Goal: Information Seeking & Learning: Find specific fact

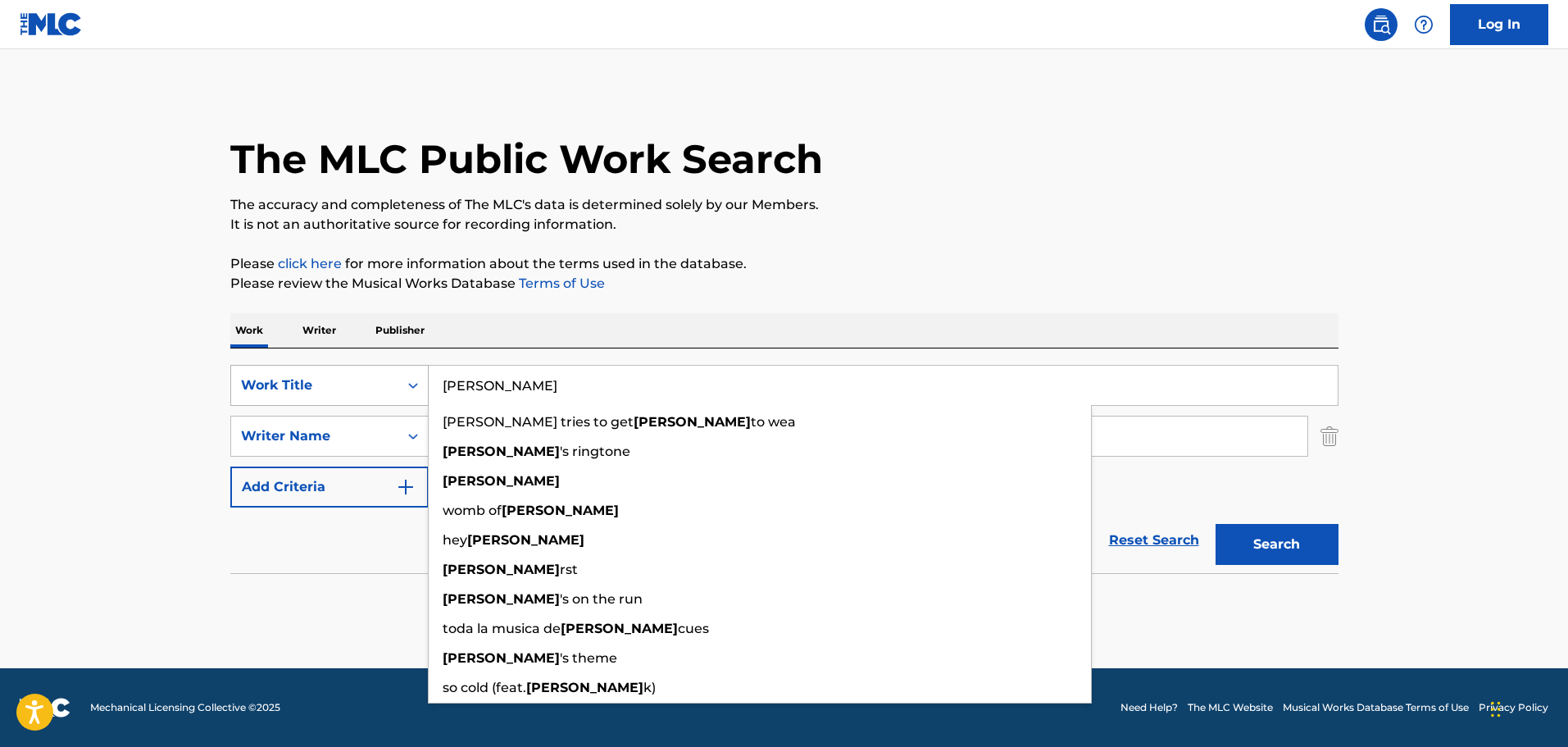
click at [371, 387] on div "SearchWithCriteria190f50c2-39d8-4d3f-97f9-31ef637b60f6 Work Title [PERSON_NAME]…" at bounding box center [784, 385] width 1108 height 41
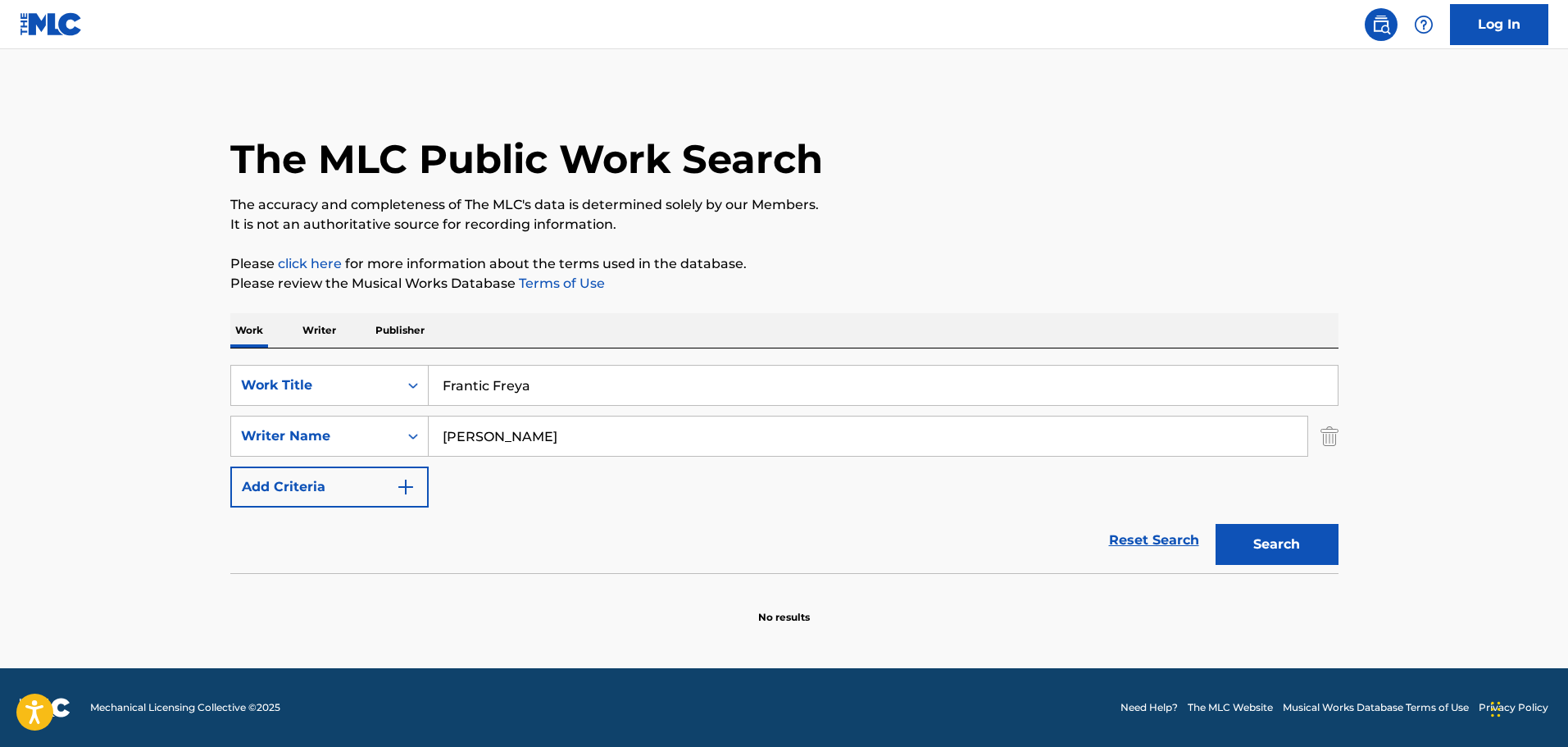
type input "Frantic Freya"
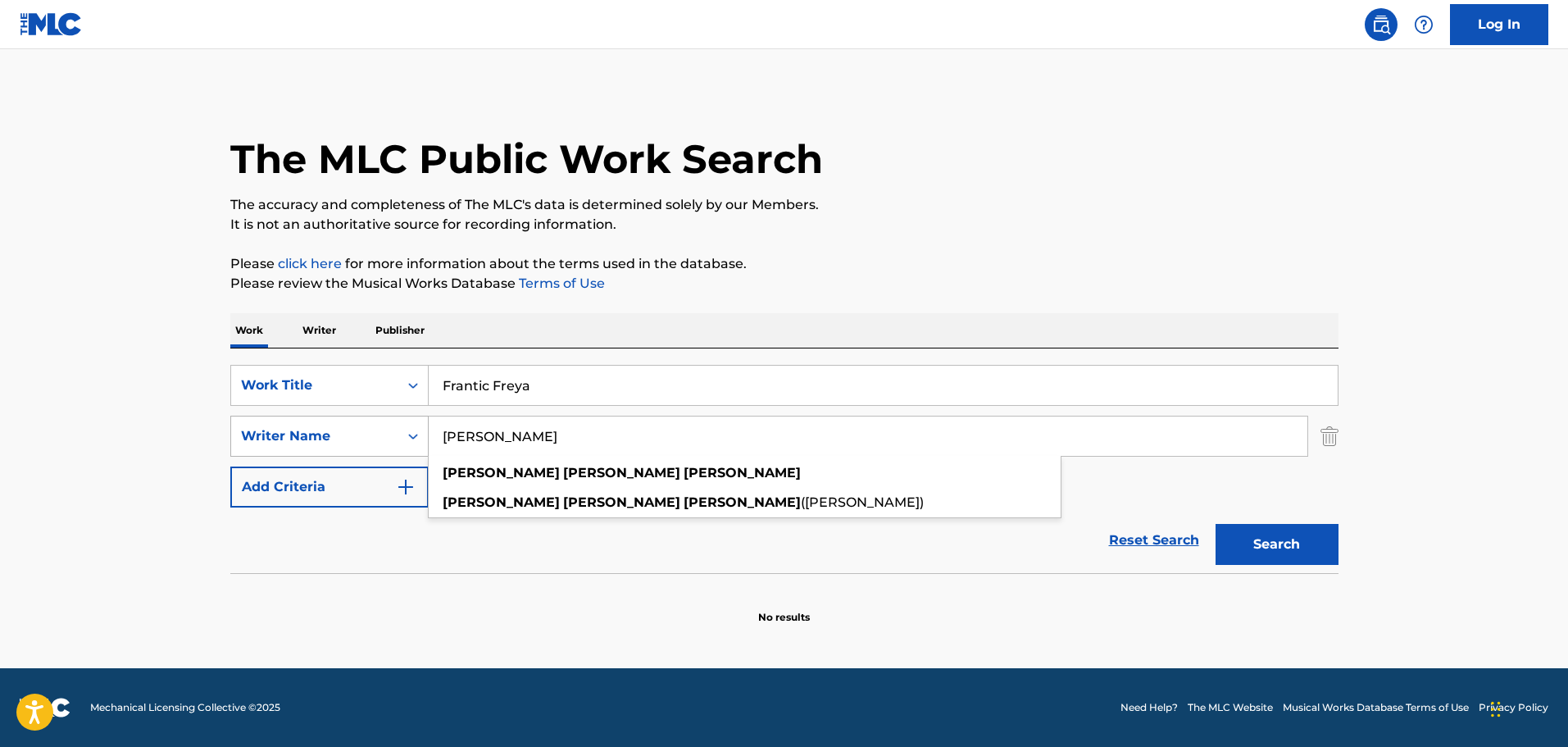
drag, startPoint x: 673, startPoint y: 438, endPoint x: 405, endPoint y: 438, distance: 268.0
click at [405, 438] on div "SearchWithCriteria7ec9a054-4972-4387-ac2b-f83092ce686e Writer Name Robert Lee M…" at bounding box center [784, 436] width 1108 height 41
paste input "Hromcovs Aleksandrs"
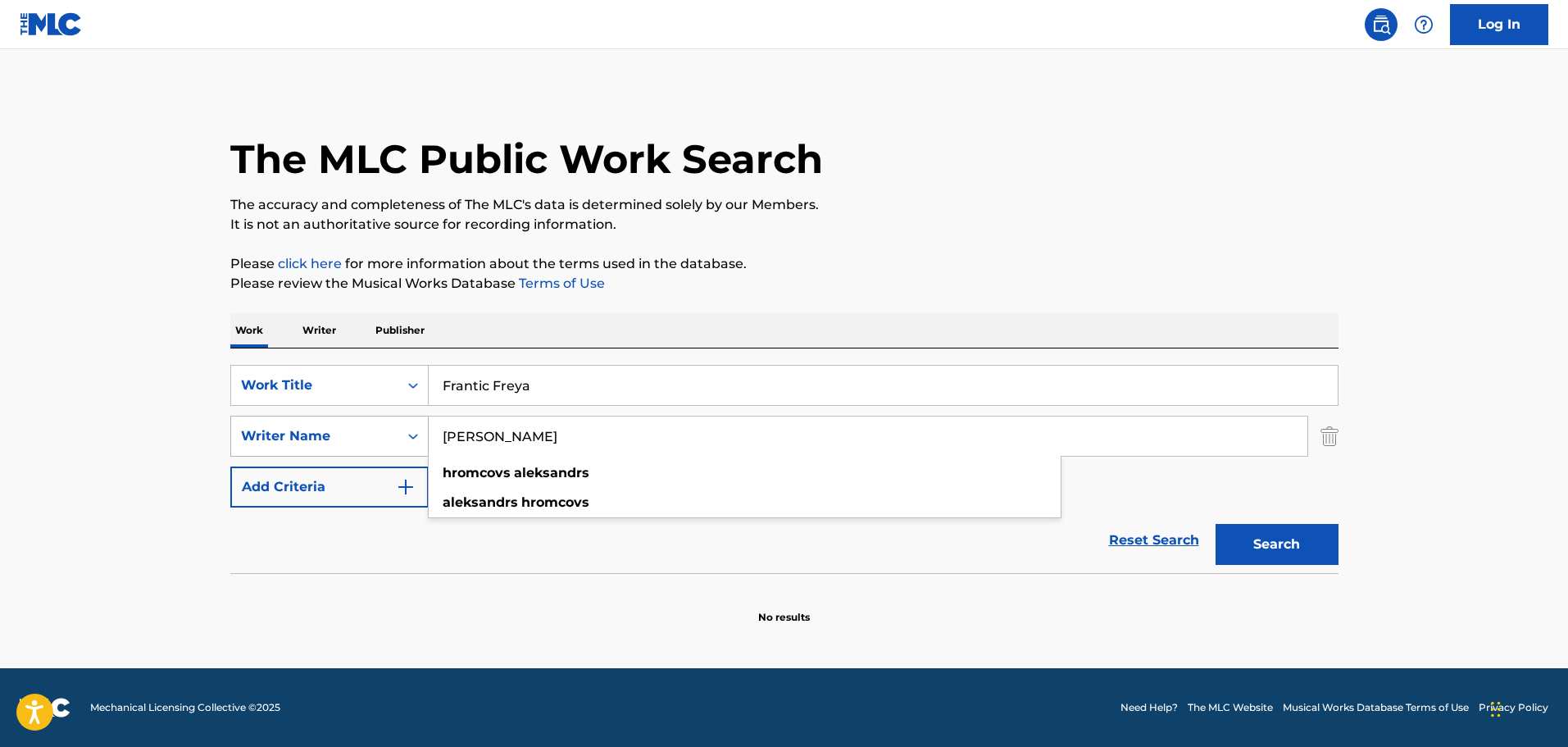
click at [1215, 524] on button "Search" at bounding box center [1277, 544] width 123 height 41
click at [604, 443] on input "Hromcovs Aleksandrs" at bounding box center [868, 436] width 878 height 39
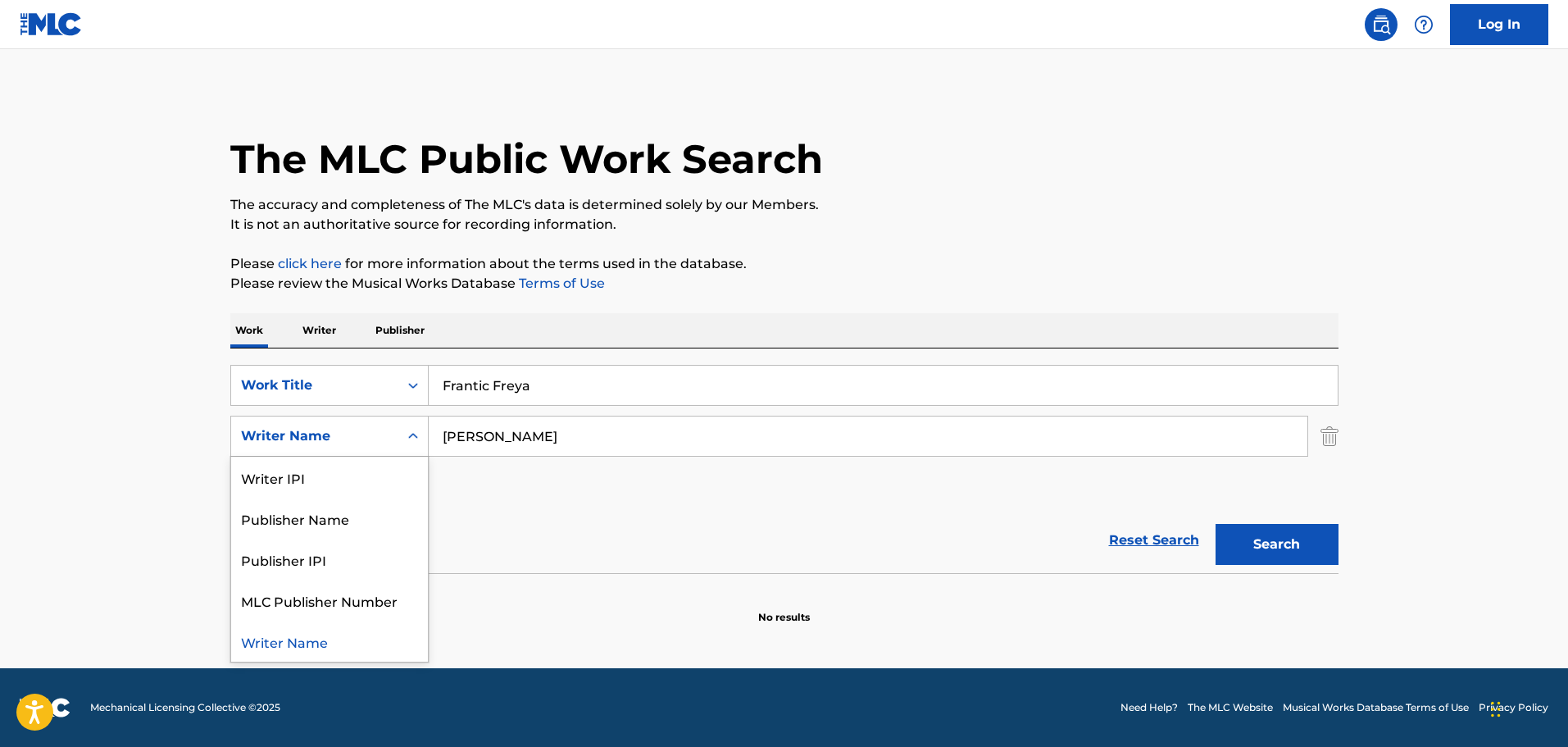
click at [320, 435] on div "Writer Name" at bounding box center [315, 436] width 148 height 19
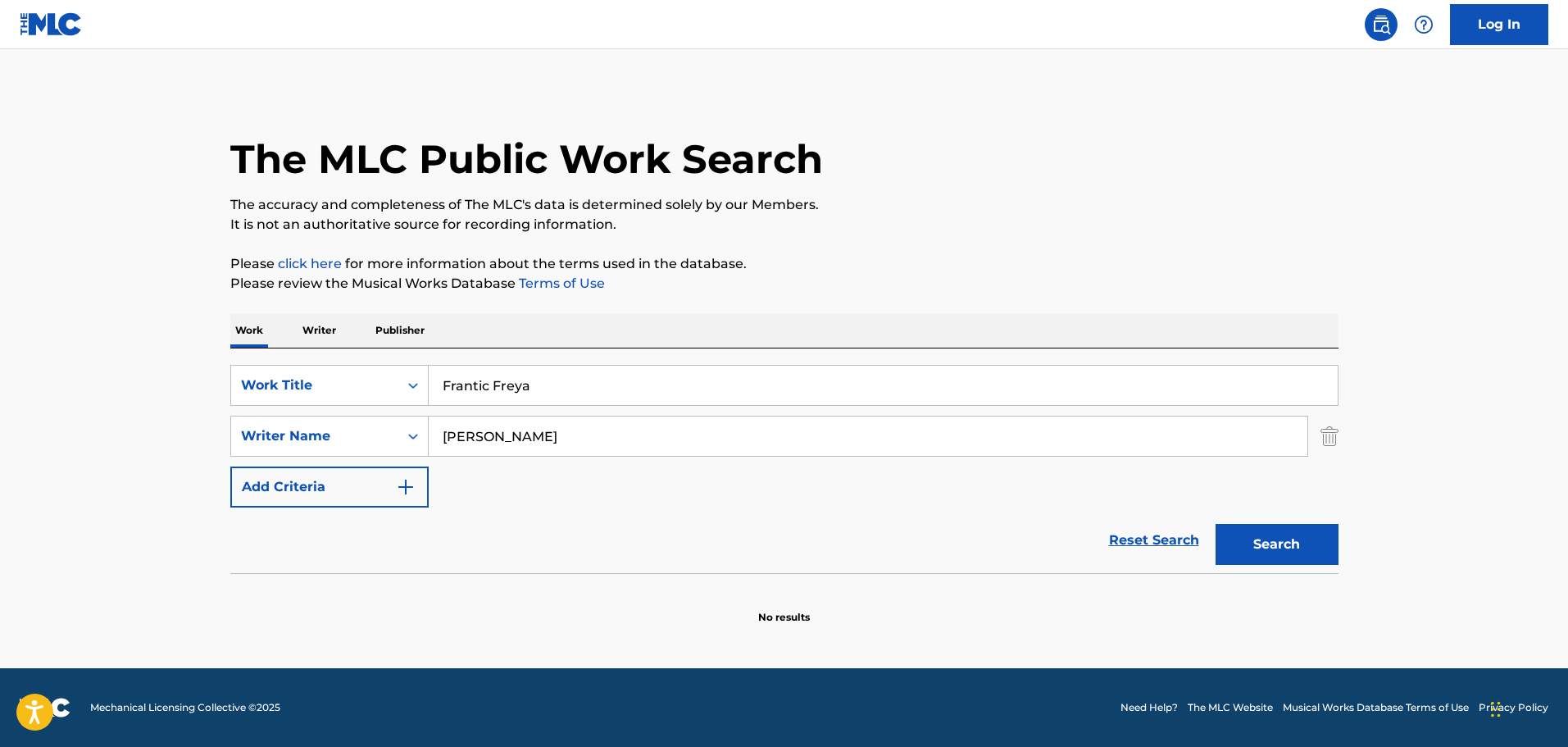
click at [191, 409] on main "The MLC Public Work Search The accuracy and completeness of The MLC's data is d…" at bounding box center [784, 358] width 1568 height 619
drag, startPoint x: 627, startPoint y: 435, endPoint x: 398, endPoint y: 434, distance: 229.0
click at [398, 434] on div "SearchWithCriteria7ec9a054-4972-4387-ac2b-f83092ce686e Writer Name Hromcovs Ale…" at bounding box center [784, 436] width 1108 height 41
paste input "Moroko Ivan"
click at [1215, 524] on button "Search" at bounding box center [1277, 544] width 123 height 41
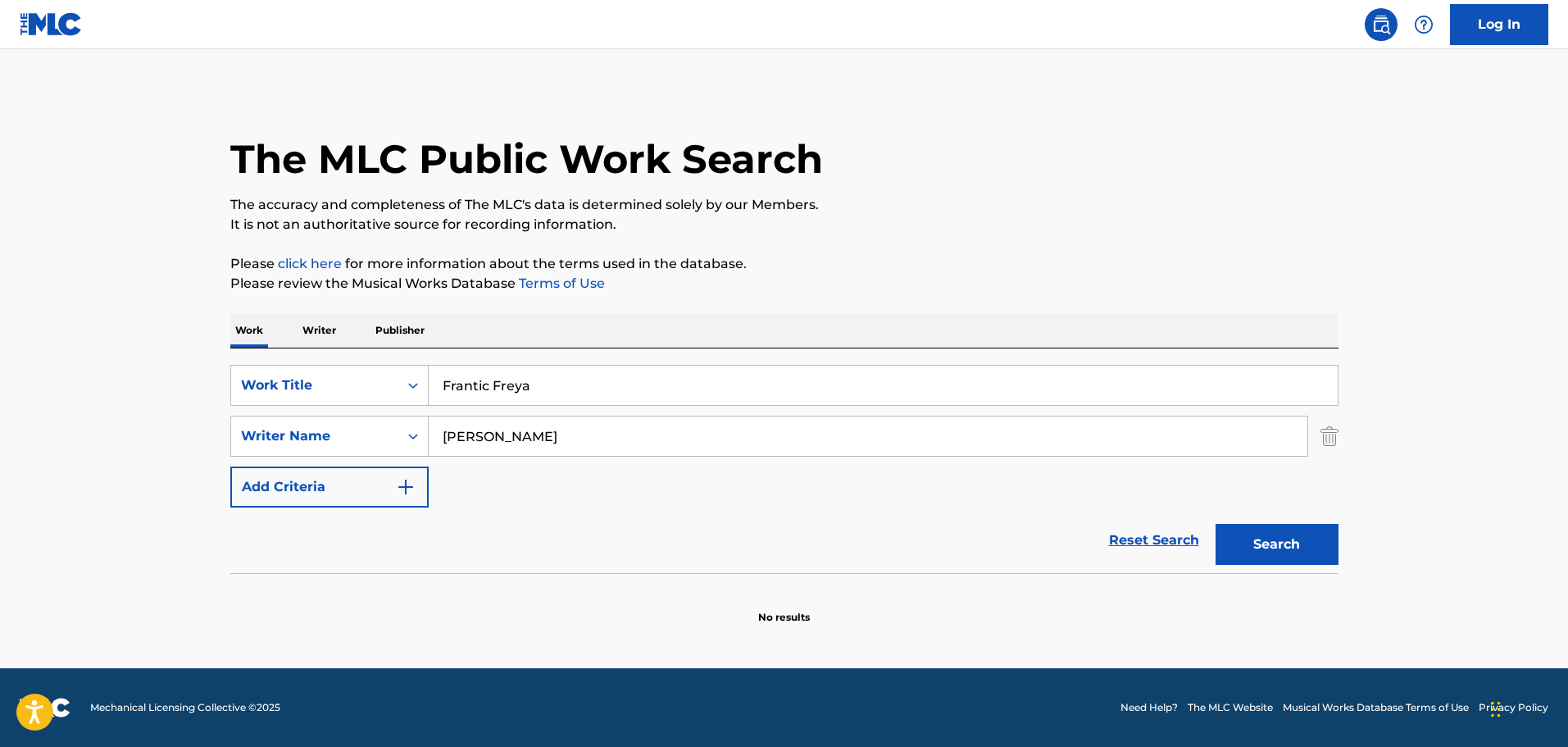
click at [475, 433] on input "Moroko Ivans" at bounding box center [868, 436] width 878 height 39
type input "Ivans"
click at [1215, 524] on button "Search" at bounding box center [1277, 544] width 123 height 41
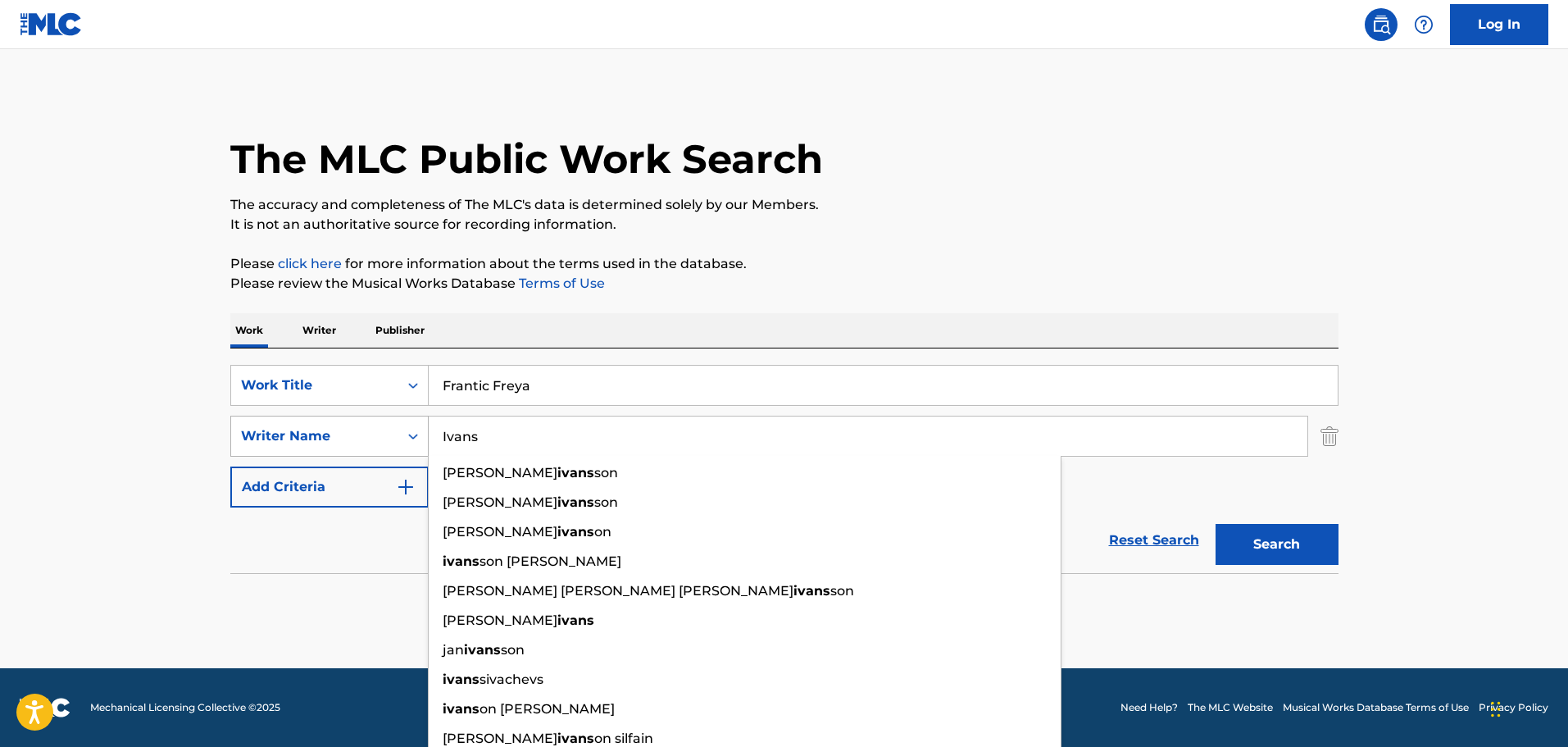
drag, startPoint x: 523, startPoint y: 437, endPoint x: 349, endPoint y: 440, distance: 174.0
click at [349, 440] on div "SearchWithCriteria7ec9a054-4972-4387-ac2b-f83092ce686e Writer Name Ivans henrik…" at bounding box center [784, 436] width 1108 height 41
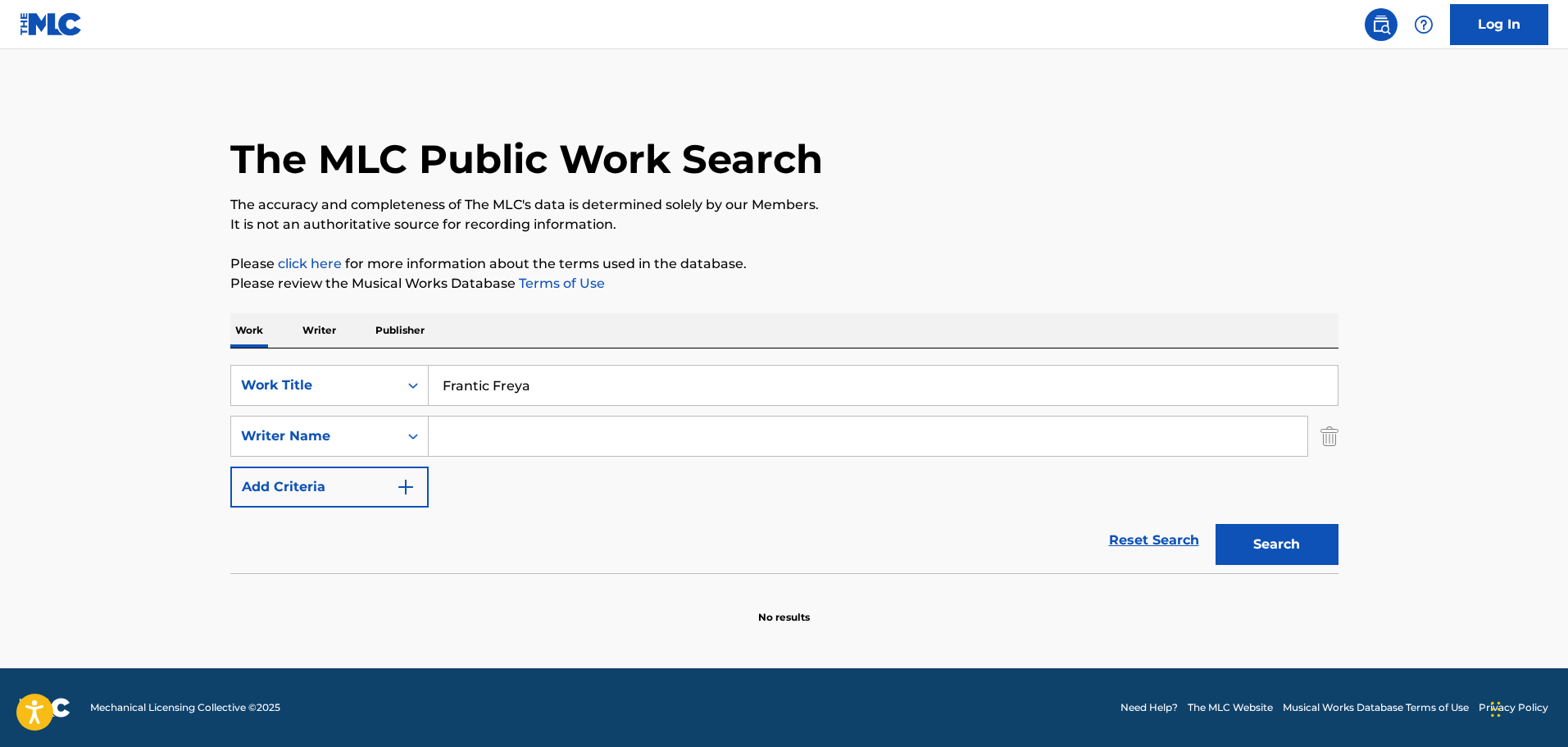
click at [1258, 547] on button "Search" at bounding box center [1277, 544] width 123 height 41
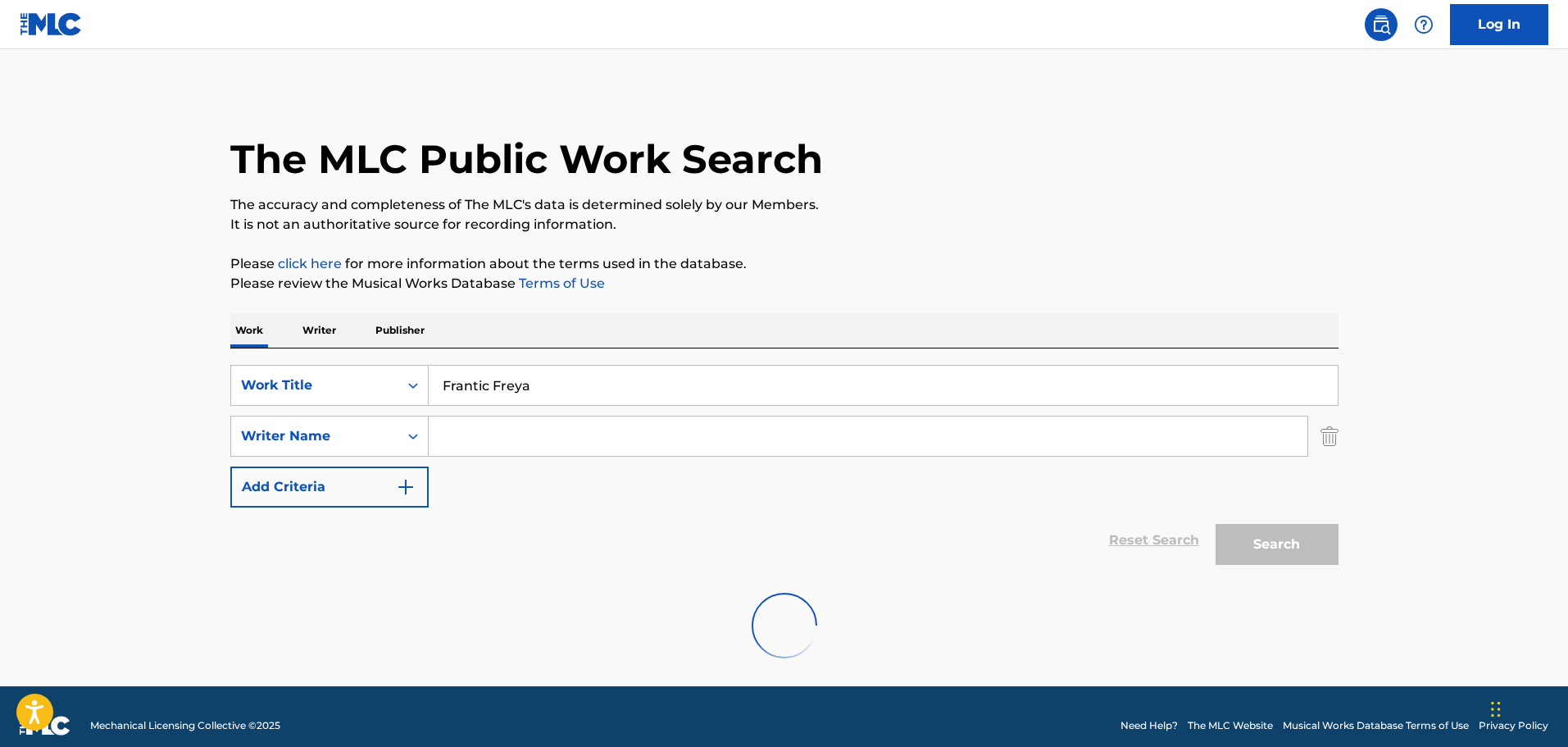
scroll to position [18, 0]
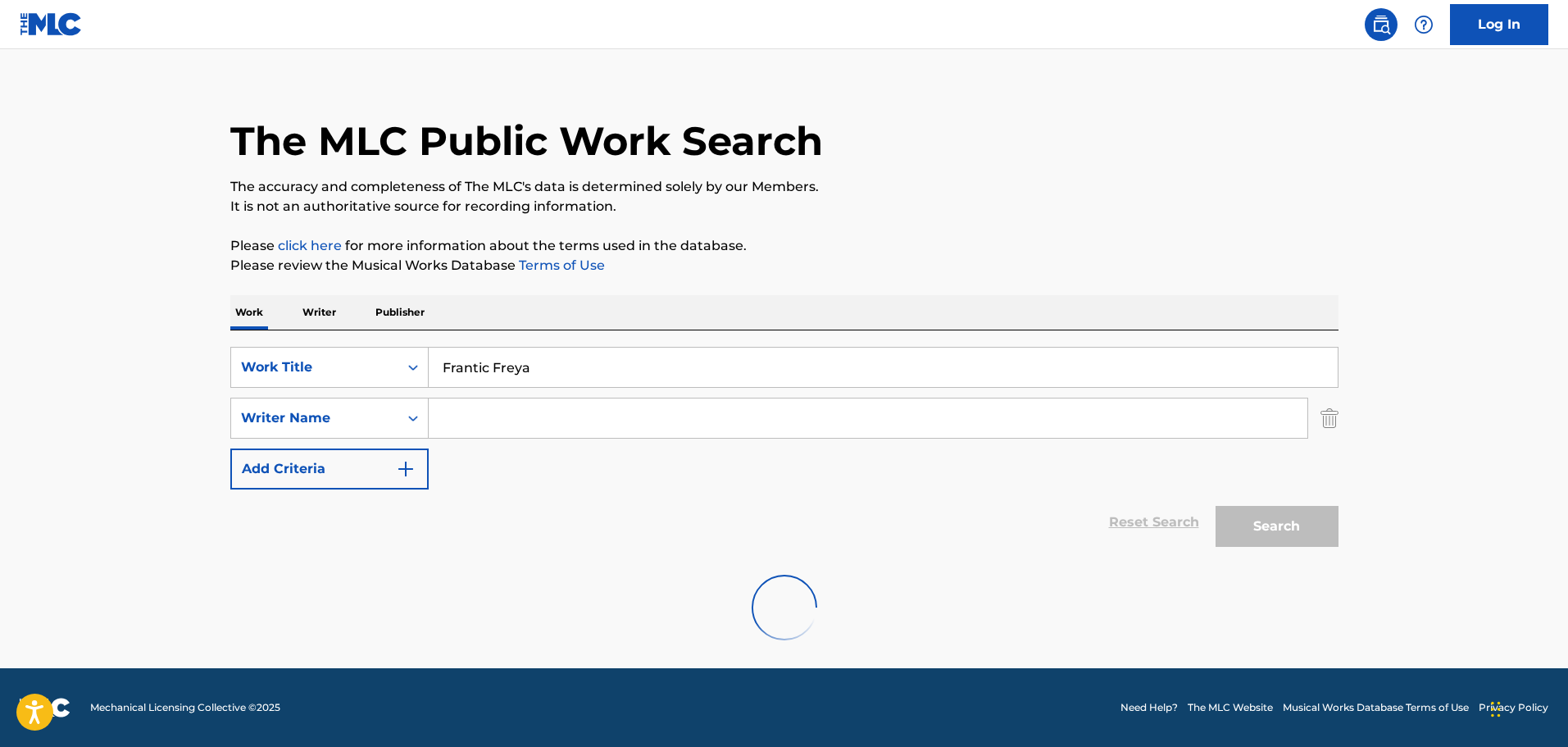
click at [593, 373] on input "Frantic Freya" at bounding box center [883, 367] width 909 height 39
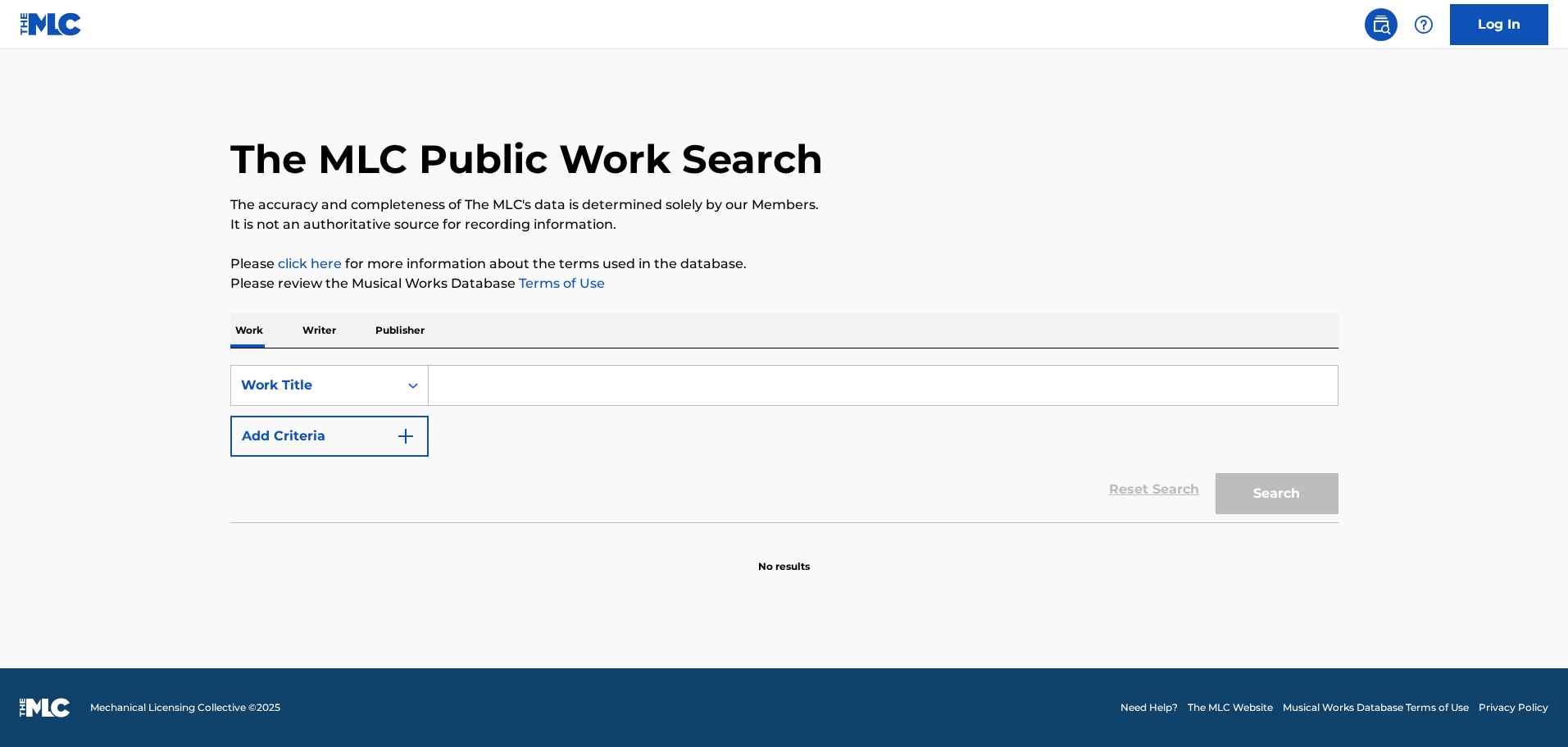
click at [465, 396] on input "Search Form" at bounding box center [883, 385] width 909 height 39
click at [494, 391] on input "Search Form" at bounding box center [883, 385] width 909 height 39
paste input "Frantic Freya"
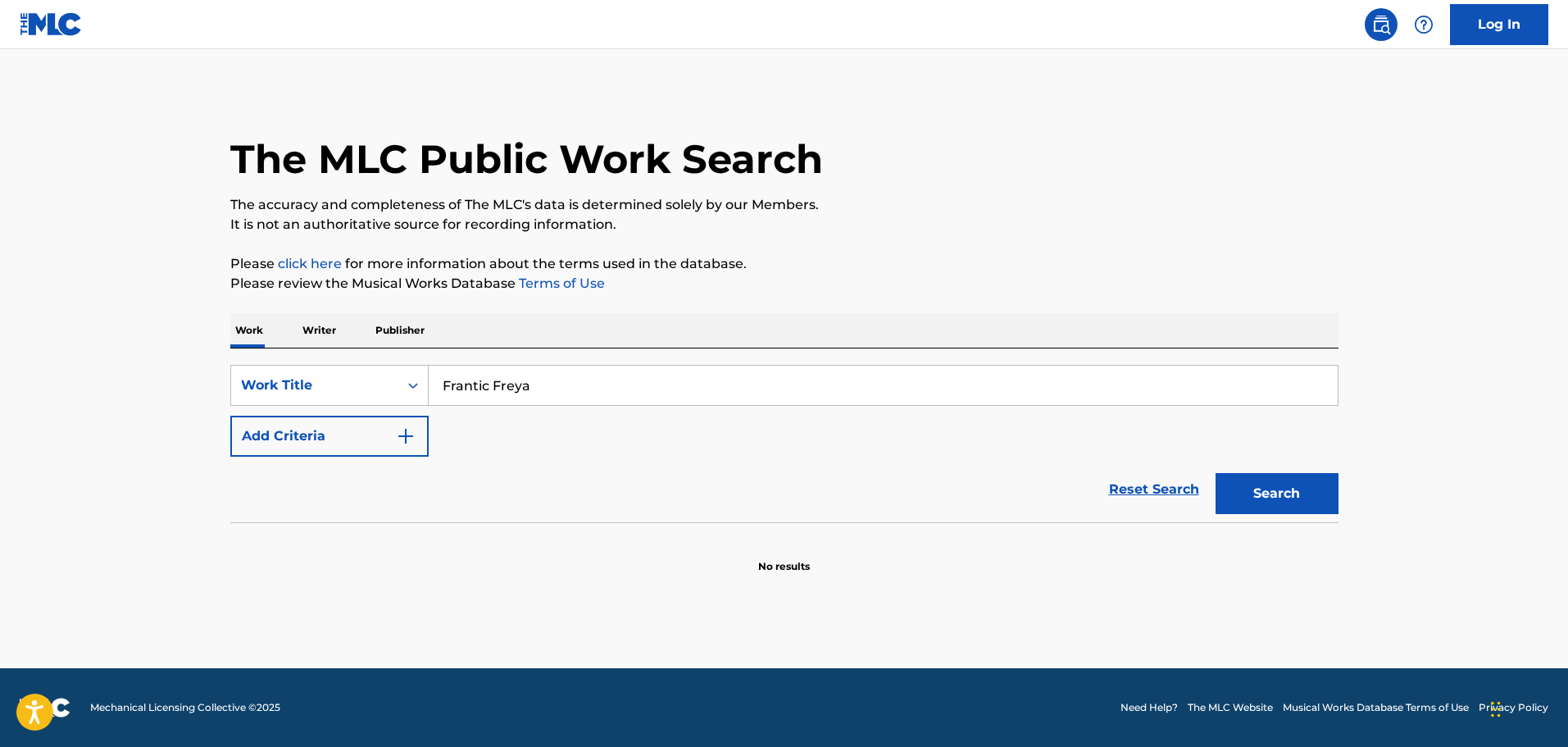
type input "Frantic Freya"
click at [412, 421] on button "Add Criteria" at bounding box center [329, 436] width 198 height 41
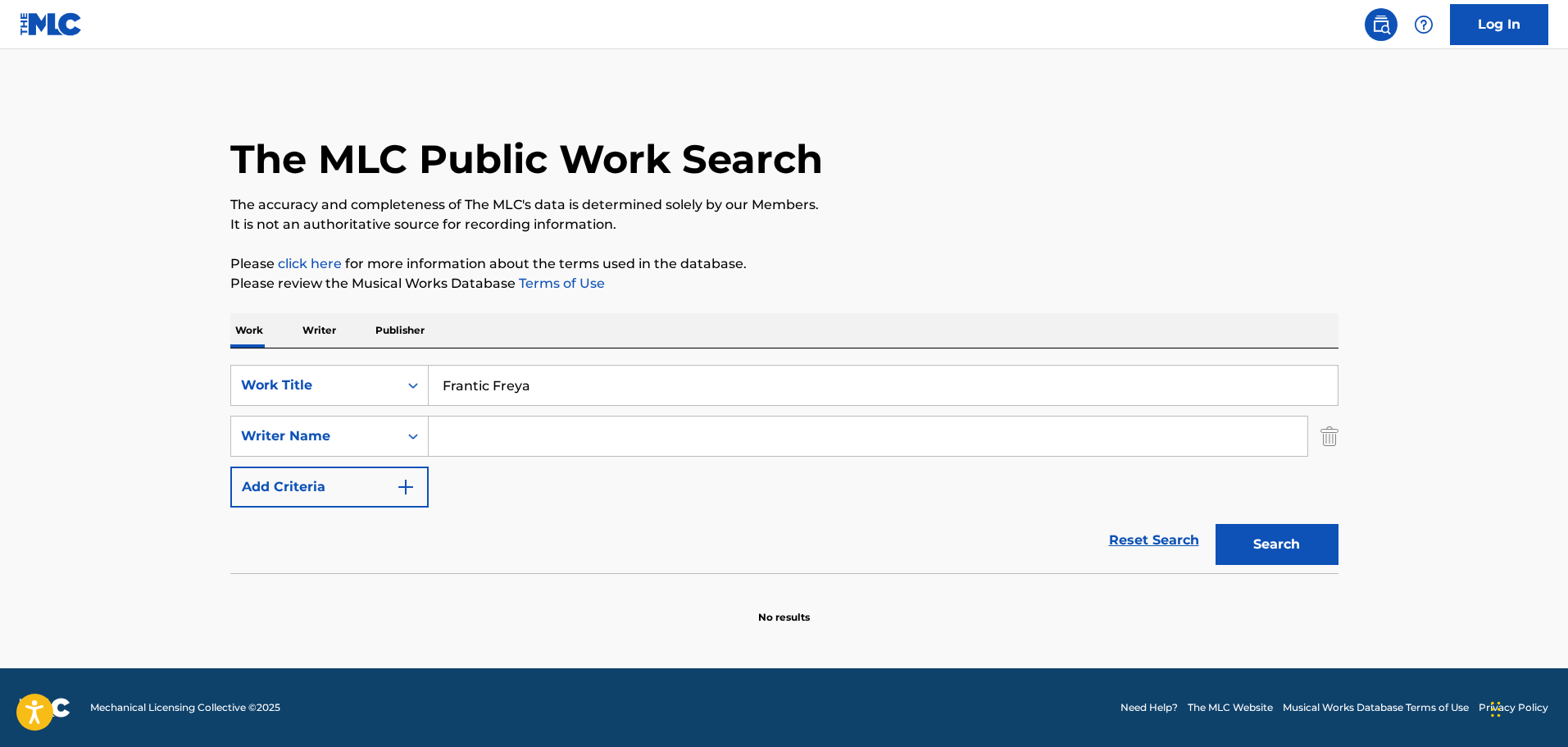
click at [479, 447] on input "Search Form" at bounding box center [868, 436] width 878 height 39
paste input "Moroko Ivans"
click at [1273, 548] on button "Search" at bounding box center [1277, 544] width 123 height 41
drag, startPoint x: 537, startPoint y: 445, endPoint x: 431, endPoint y: 445, distance: 106.0
click at [431, 445] on input "Moroko Ivans" at bounding box center [868, 436] width 878 height 39
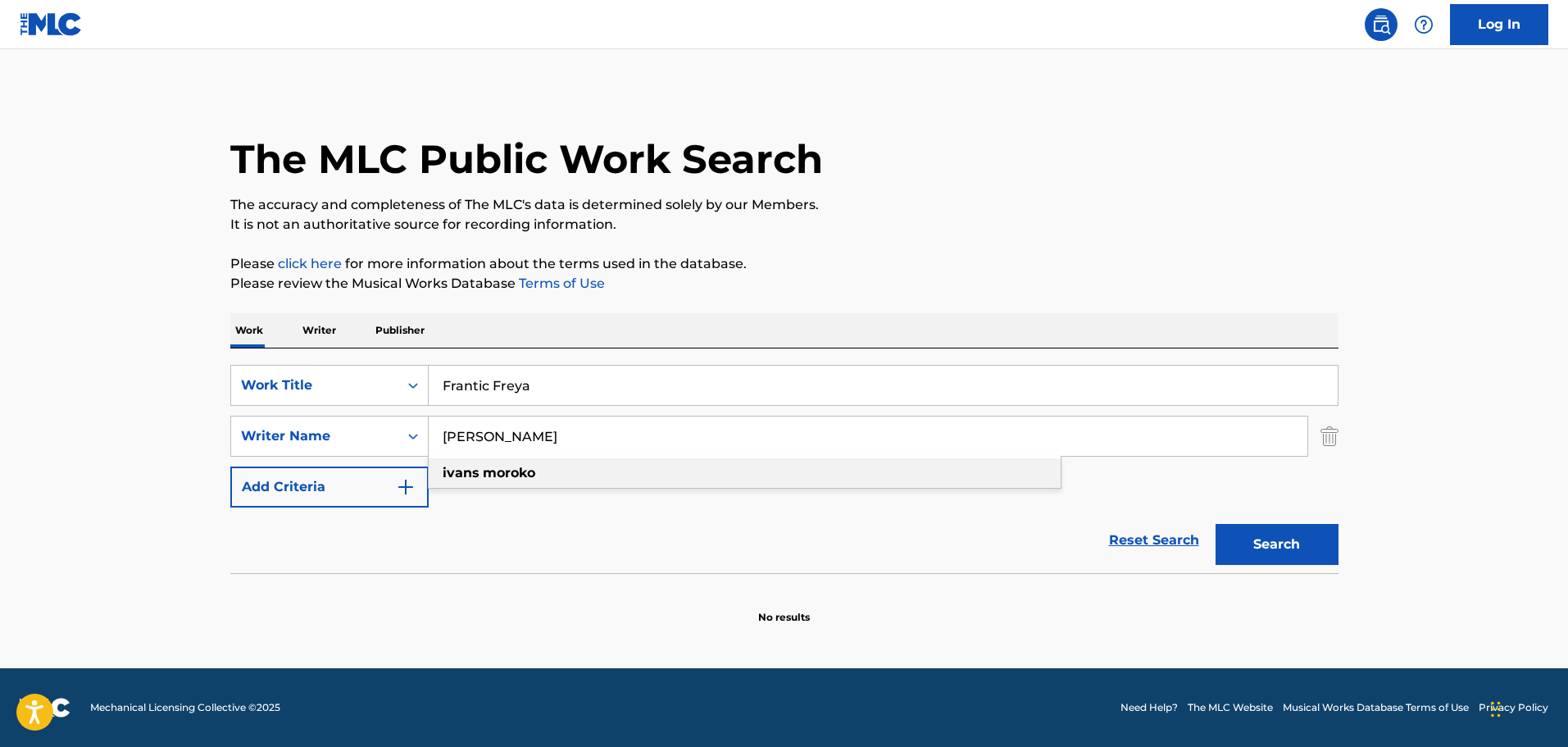
click at [528, 483] on div "ivans moroko" at bounding box center [744, 473] width 631 height 29
type input "ivans moroko"
click at [1215, 524] on button "Search" at bounding box center [1277, 544] width 123 height 41
click at [1261, 550] on button "Search" at bounding box center [1277, 544] width 123 height 41
drag, startPoint x: 591, startPoint y: 382, endPoint x: 402, endPoint y: 386, distance: 189.0
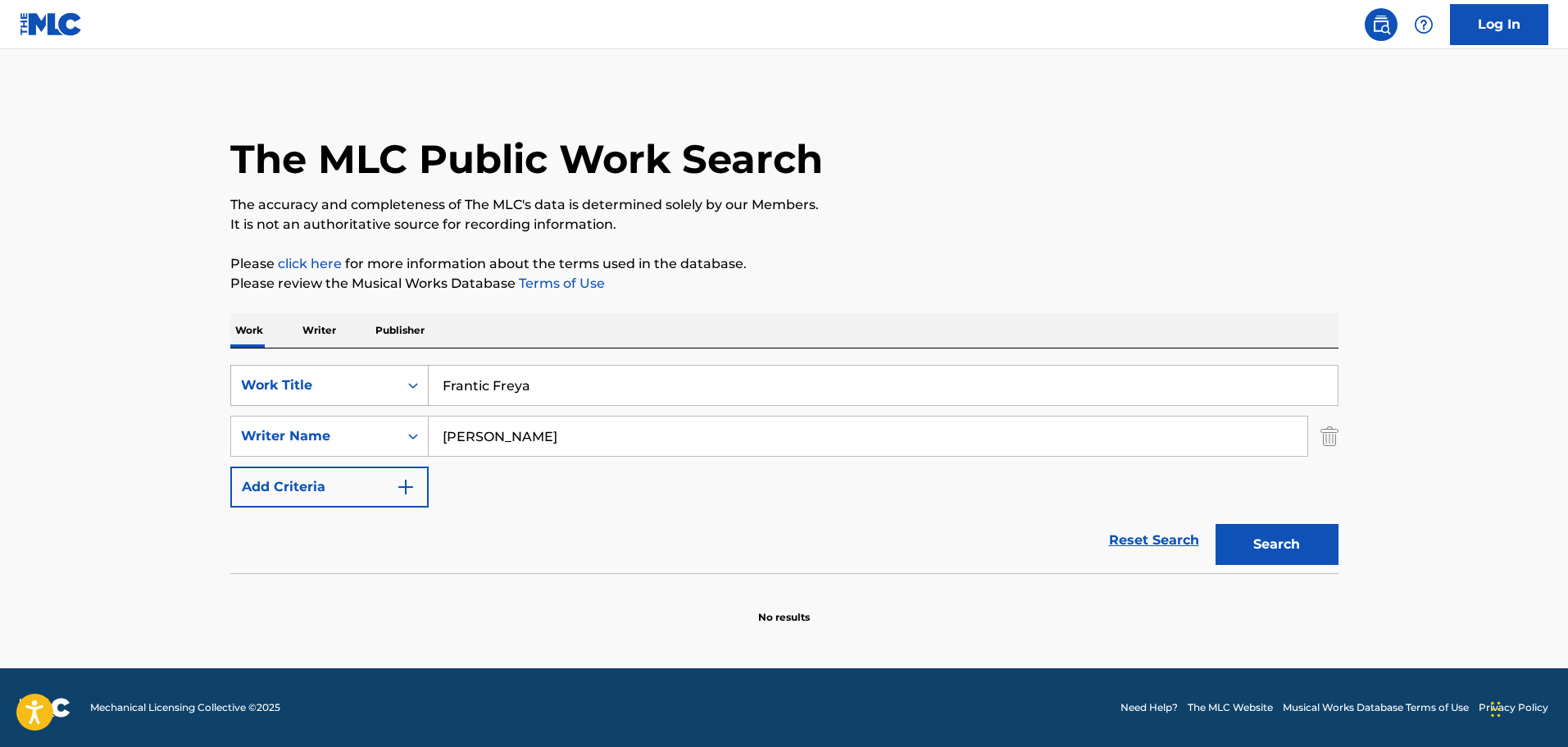
click at [402, 386] on div "SearchWithCriteria47a2dbb0-4677-4818-b86c-ae3b196bd0d2 Work Title Frantic Freya" at bounding box center [784, 385] width 1108 height 41
drag, startPoint x: 575, startPoint y: 444, endPoint x: 376, endPoint y: 444, distance: 199.0
click at [376, 444] on div "SearchWithCriteriad6d42919-a878-4e79-997a-52bd9d0b40d8 Writer Name ivans moroko…" at bounding box center [784, 436] width 1108 height 41
click at [534, 381] on input "Search Form" at bounding box center [883, 385] width 909 height 39
paste input "Frantic Freya"
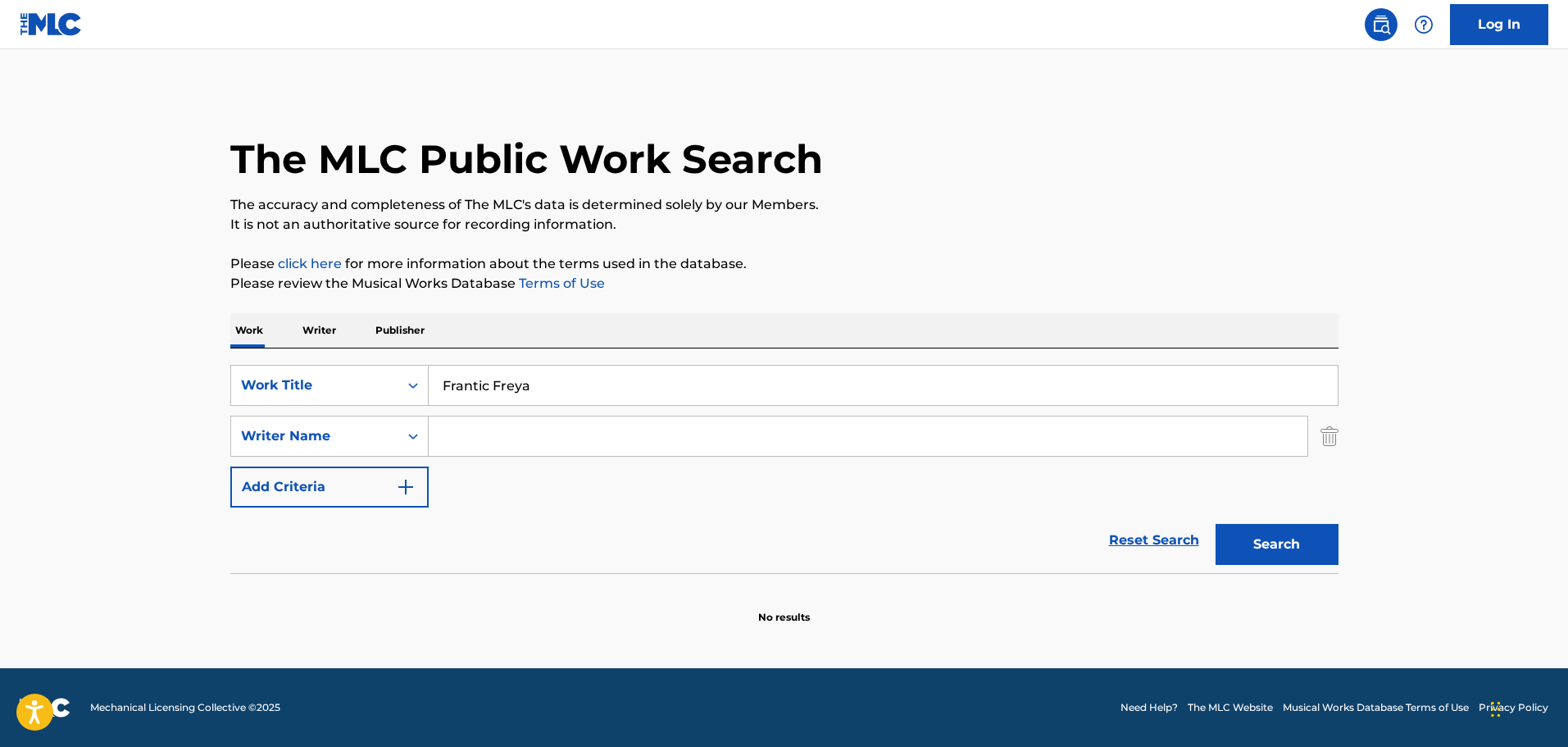
type input "Frantic Freya"
click at [1285, 543] on button "Search" at bounding box center [1277, 544] width 123 height 41
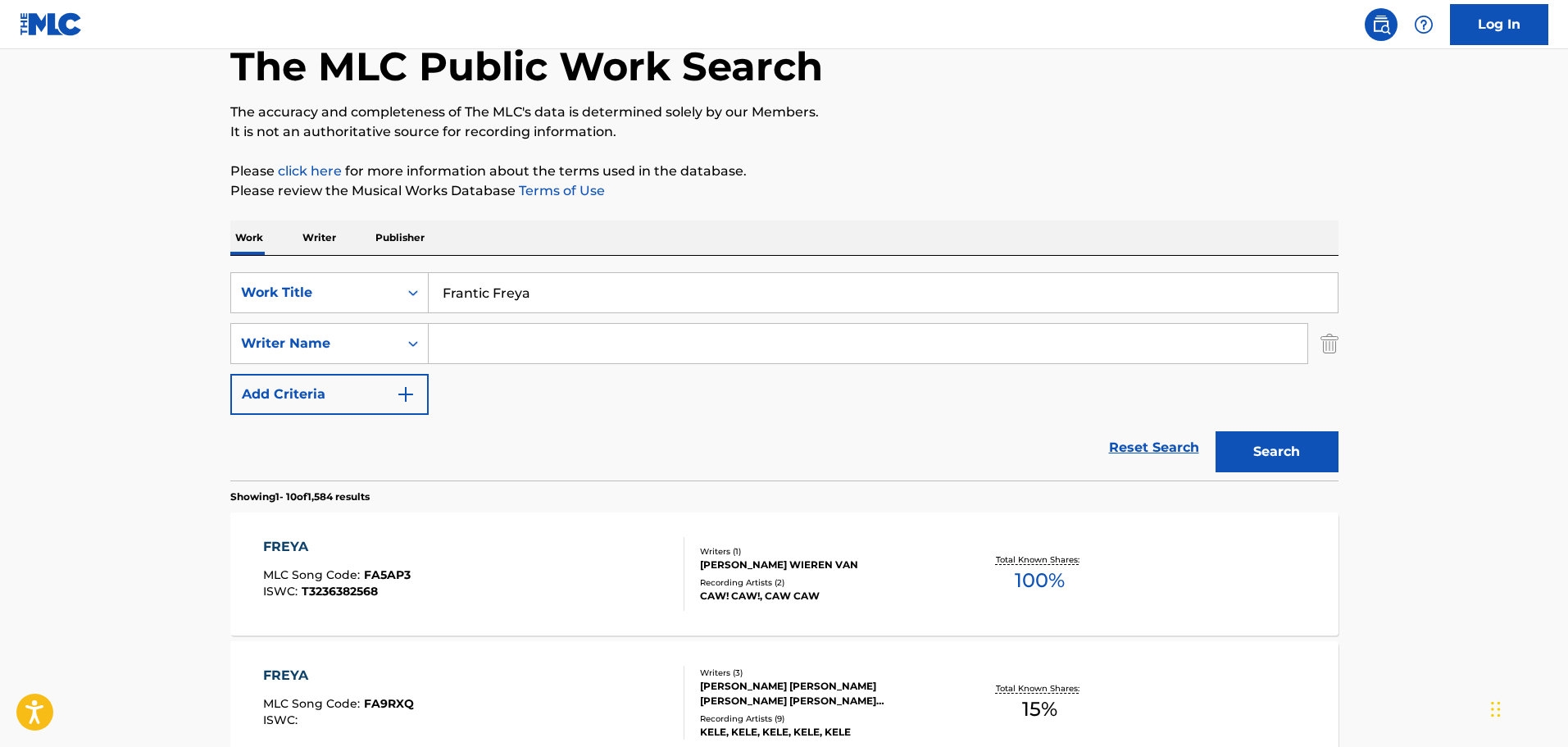
scroll to position [82, 0]
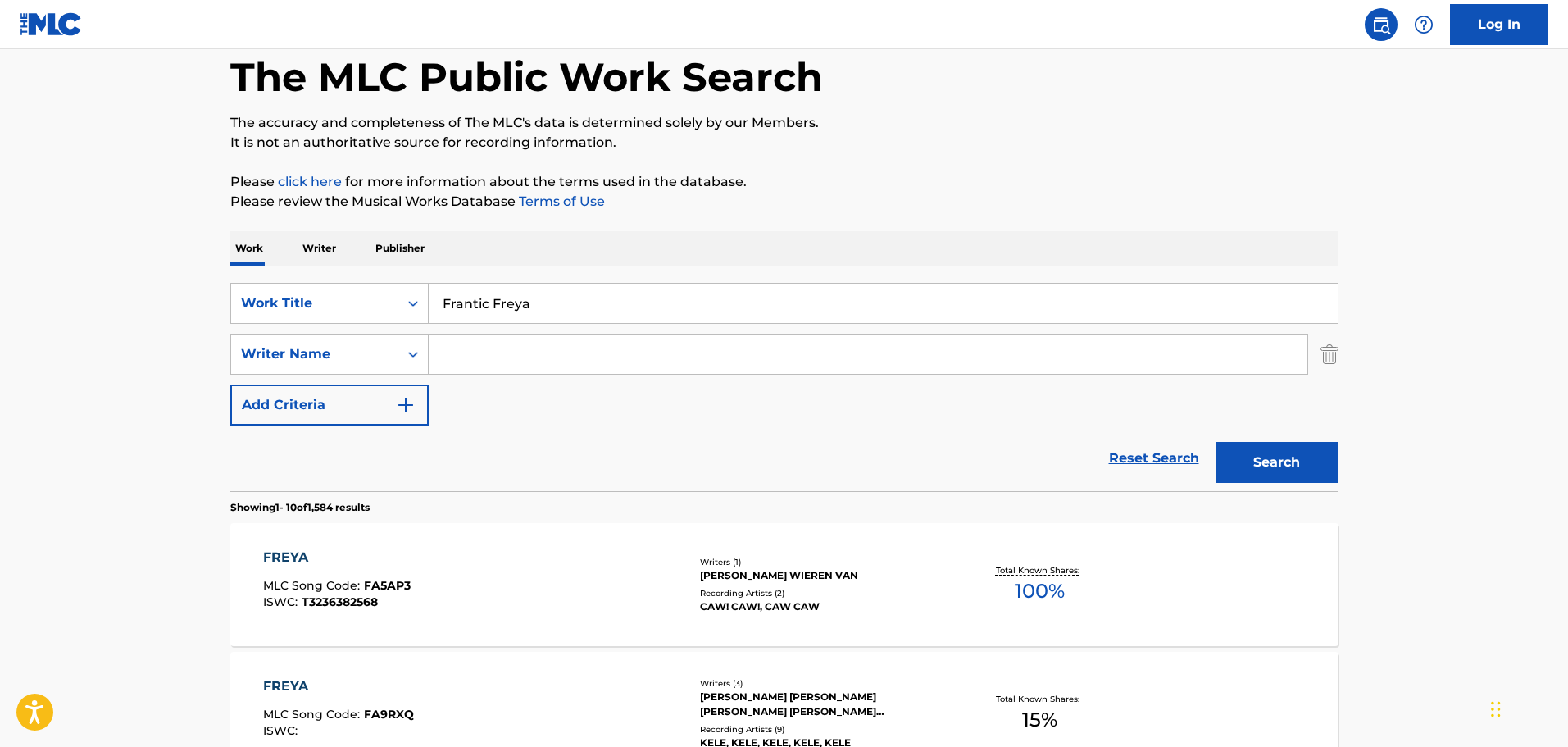
drag, startPoint x: 527, startPoint y: 354, endPoint x: 429, endPoint y: 358, distance: 98.1
click at [429, 358] on input "Search Form" at bounding box center [868, 354] width 878 height 39
click at [460, 350] on input "Search Form" at bounding box center [868, 354] width 878 height 39
paste input "Hromcovs Aleksandrs"
type input "Hromcovs Aleksandrs"
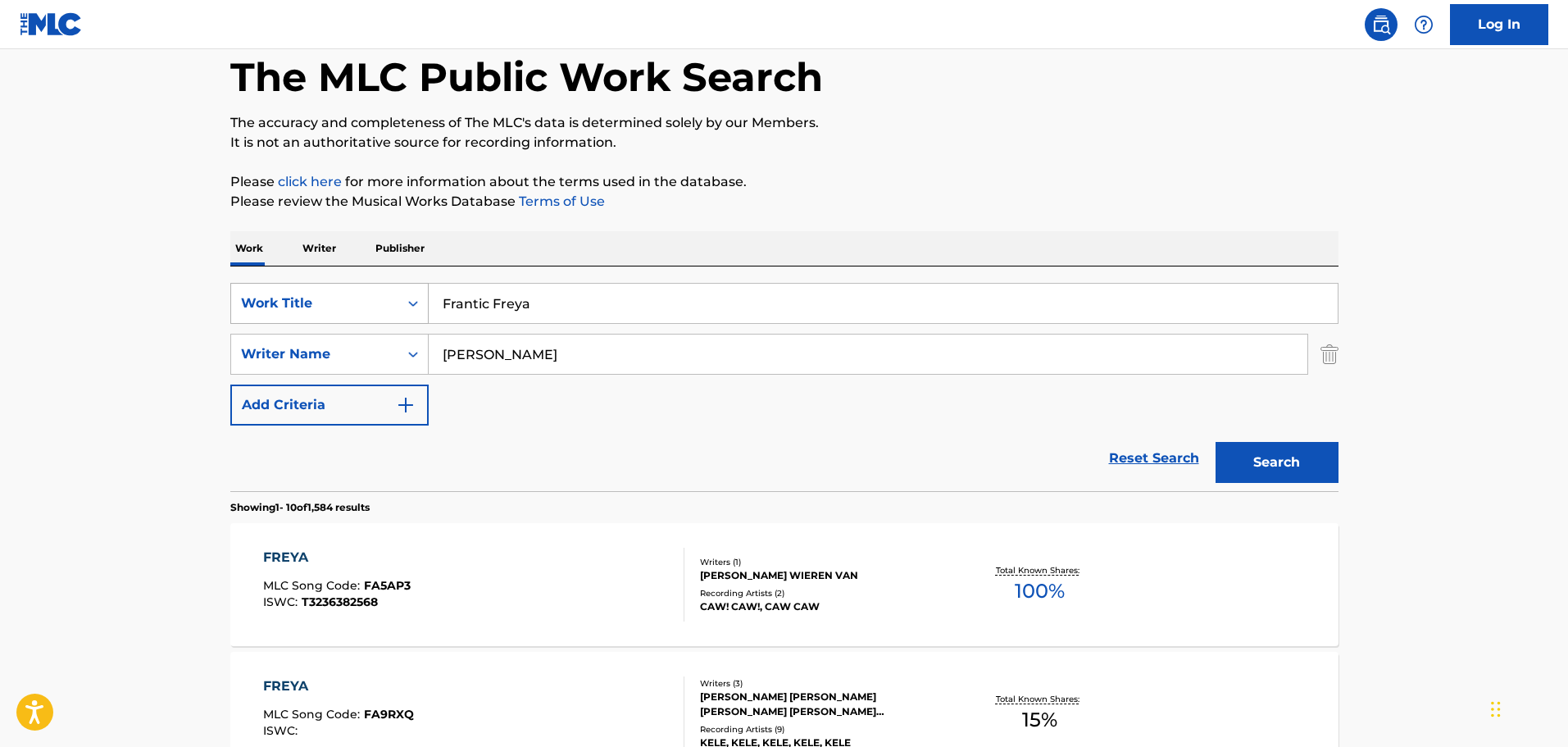
drag, startPoint x: 584, startPoint y: 317, endPoint x: 375, endPoint y: 315, distance: 209.0
click at [375, 315] on div "SearchWithCriteria47a2dbb0-4677-4818-b86c-ae3b196bd0d2 Work Title Frantic Freya" at bounding box center [784, 303] width 1108 height 41
click at [1242, 468] on div "Search" at bounding box center [1273, 458] width 131 height 65
click at [888, 359] on input "Hromcovs Aleksandrs" at bounding box center [868, 354] width 878 height 39
click at [1249, 468] on div "Search" at bounding box center [1273, 458] width 131 height 65
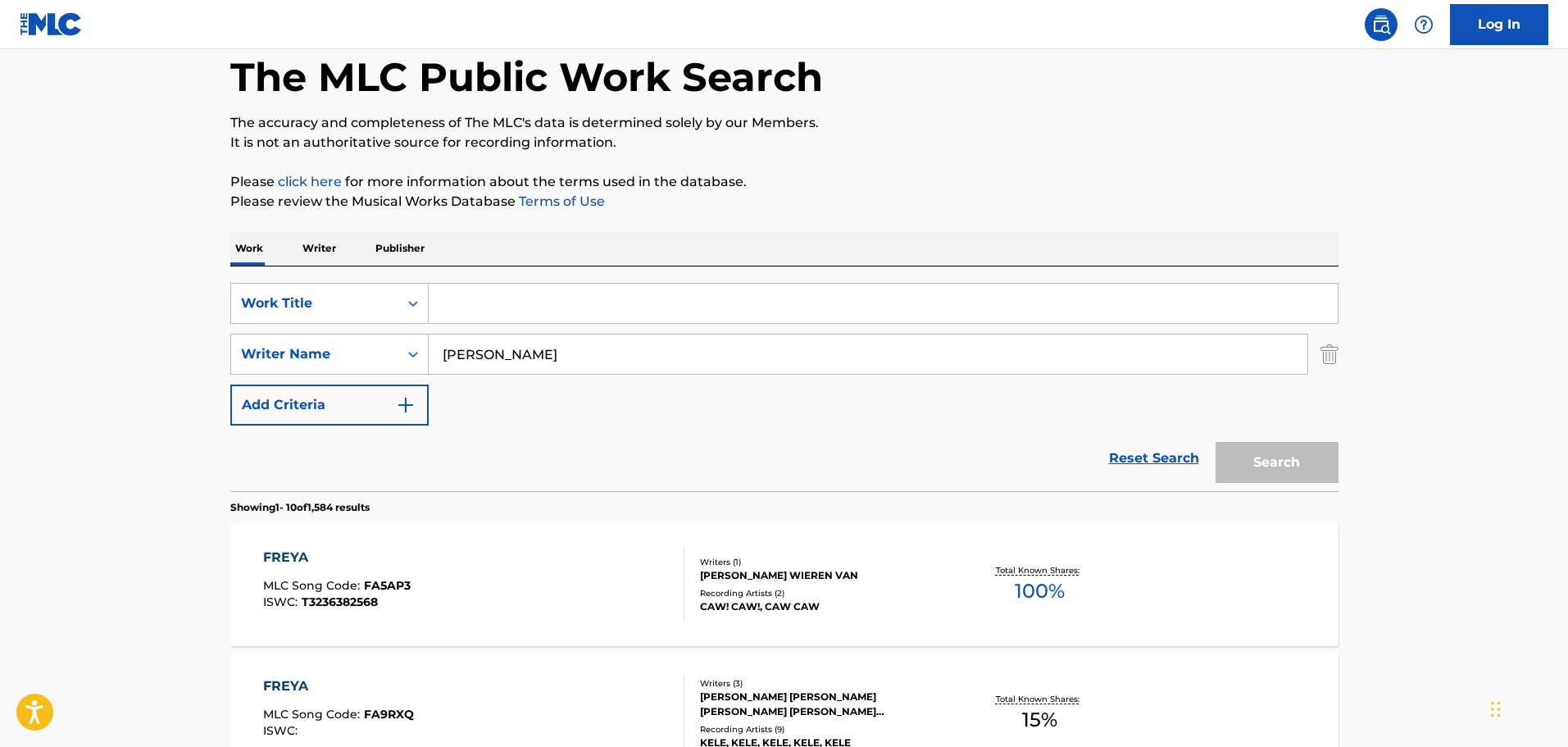
click at [560, 300] on input "Search Form" at bounding box center [883, 303] width 909 height 39
paste input "DEAD WEIGHT"
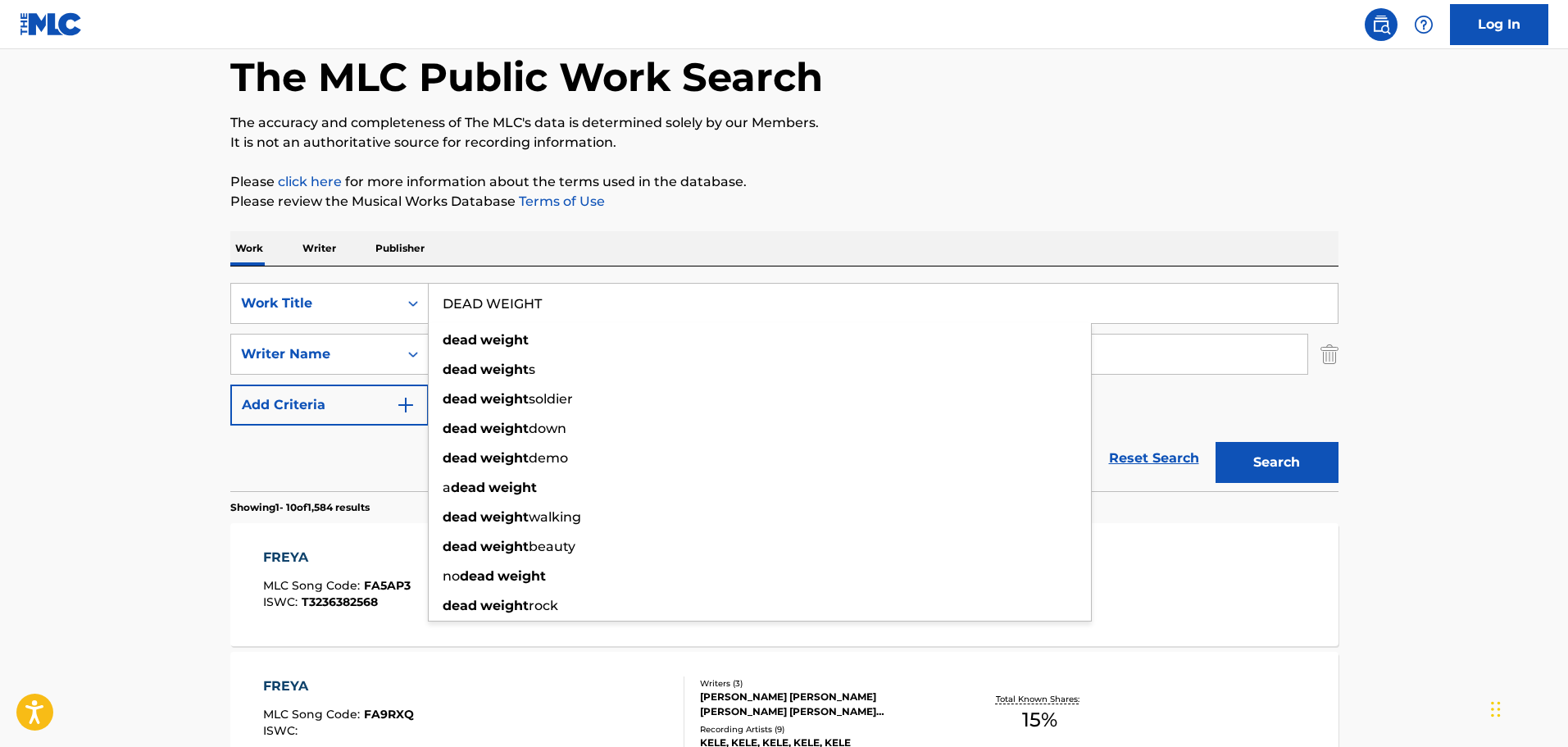
type input "DEAD WEIGHT"
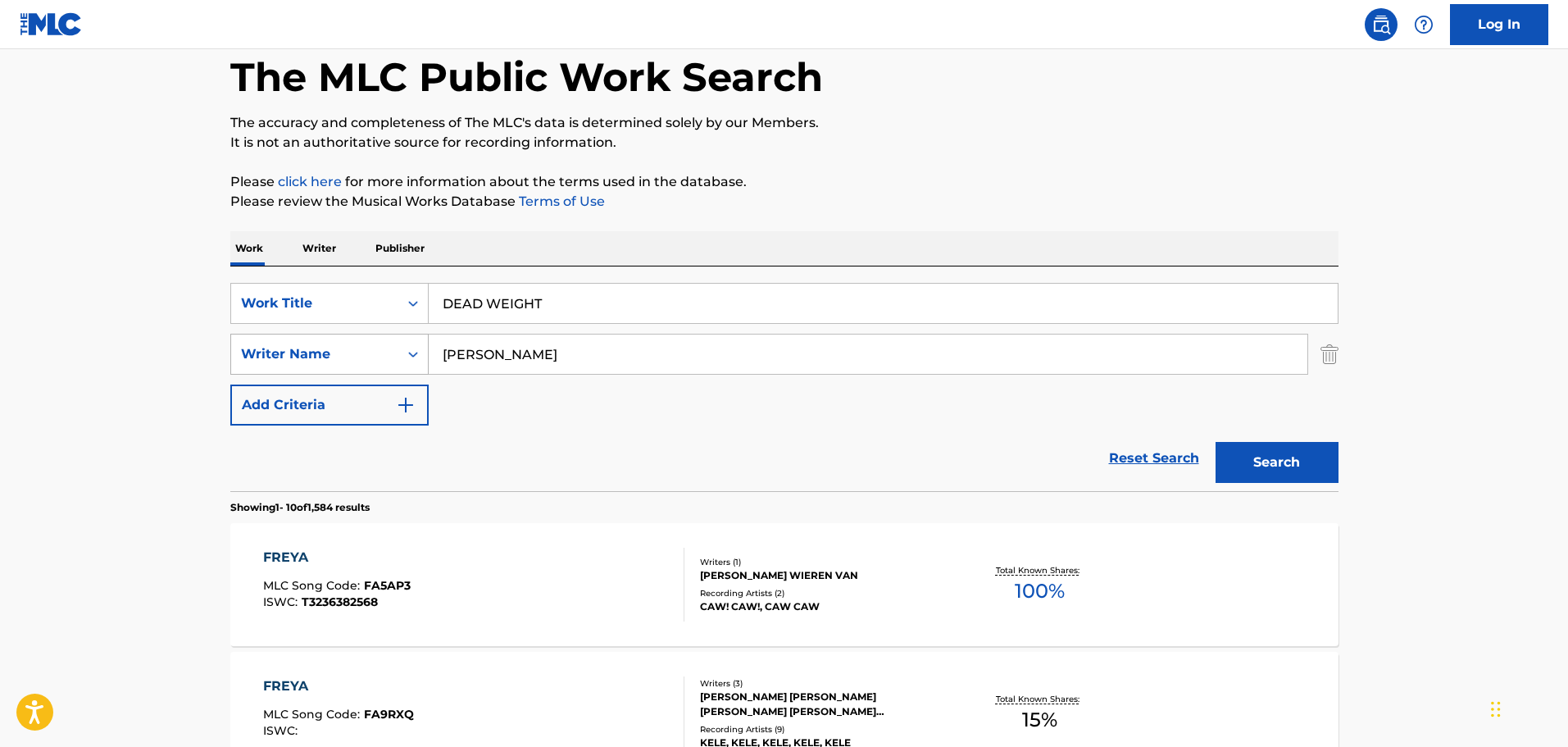
paste input "Jack Stauber,"
drag, startPoint x: 604, startPoint y: 364, endPoint x: 312, endPoint y: 364, distance: 292.0
click at [312, 364] on div "SearchWithCriteriad6d42919-a878-4e79-997a-52bd9d0b40d8 Writer Name Hromcovs Ale…" at bounding box center [784, 354] width 1108 height 41
click at [1215, 442] on button "Search" at bounding box center [1277, 462] width 123 height 41
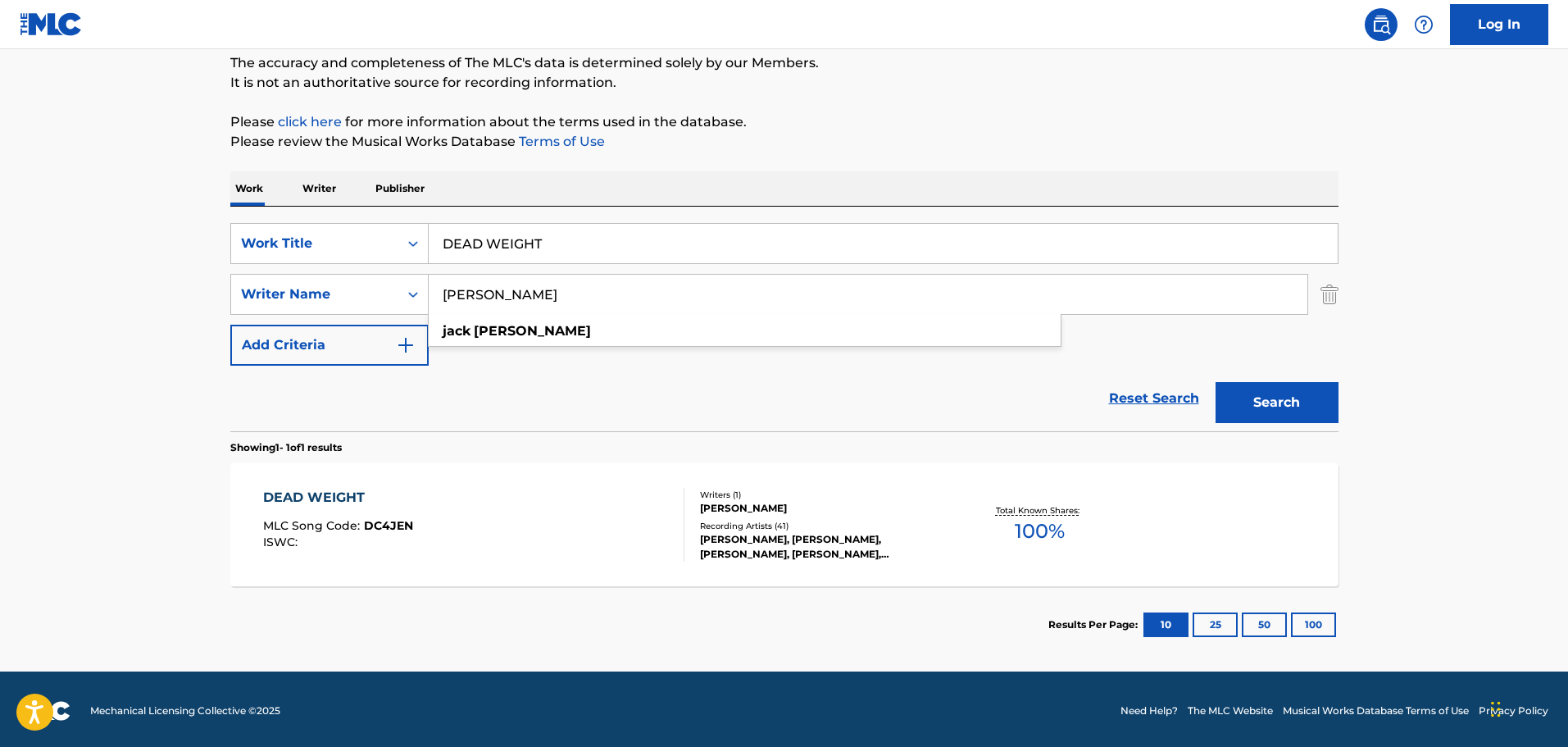
scroll to position [145, 0]
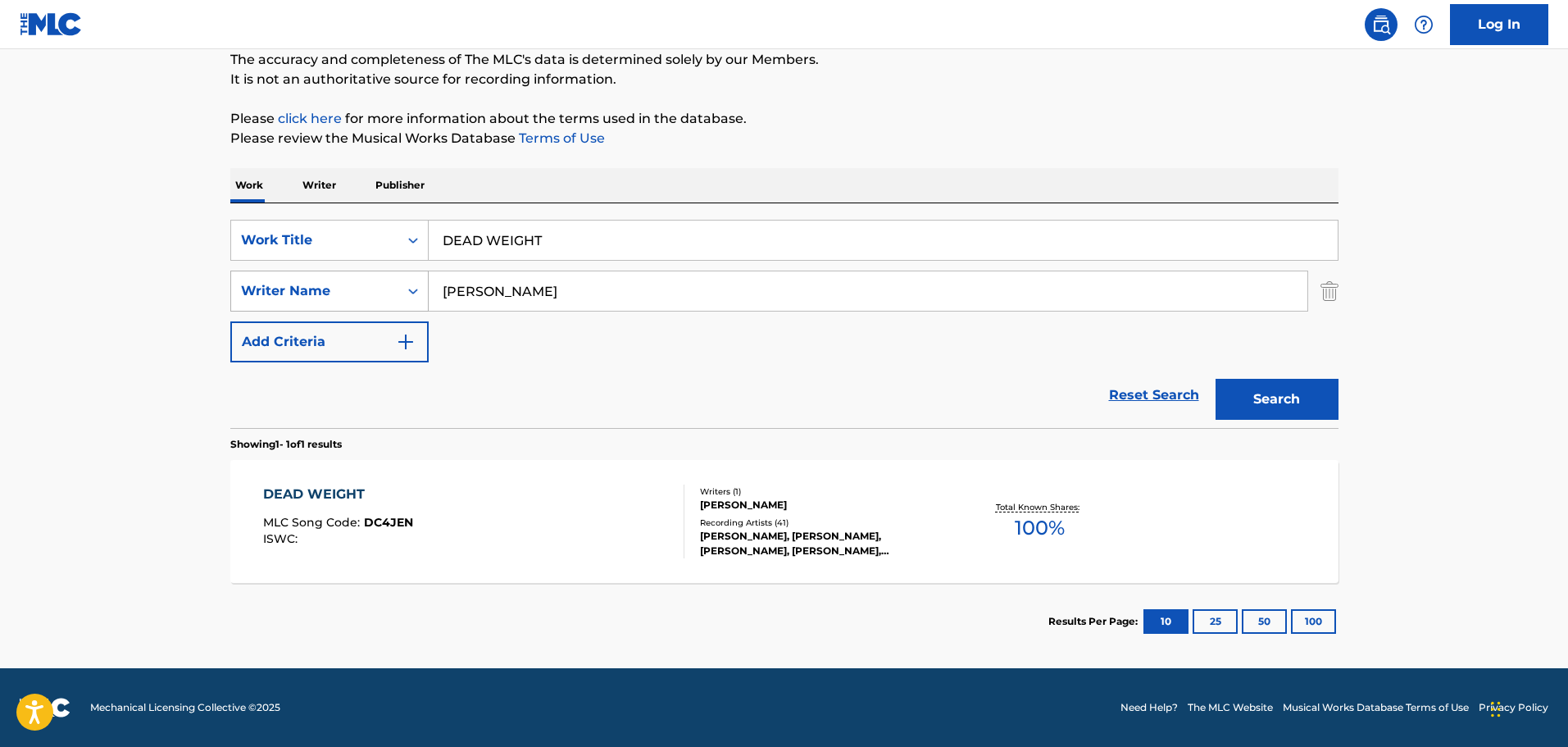
paste input "Mohamad Indra Gerson"
drag, startPoint x: 562, startPoint y: 301, endPoint x: 390, endPoint y: 301, distance: 172.0
click at [390, 301] on div "SearchWithCriteriad6d42919-a878-4e79-997a-52bd9d0b40d8 Writer Name Mohamad Indr…" at bounding box center [784, 290] width 1108 height 41
click at [1215, 379] on button "Search" at bounding box center [1277, 399] width 123 height 41
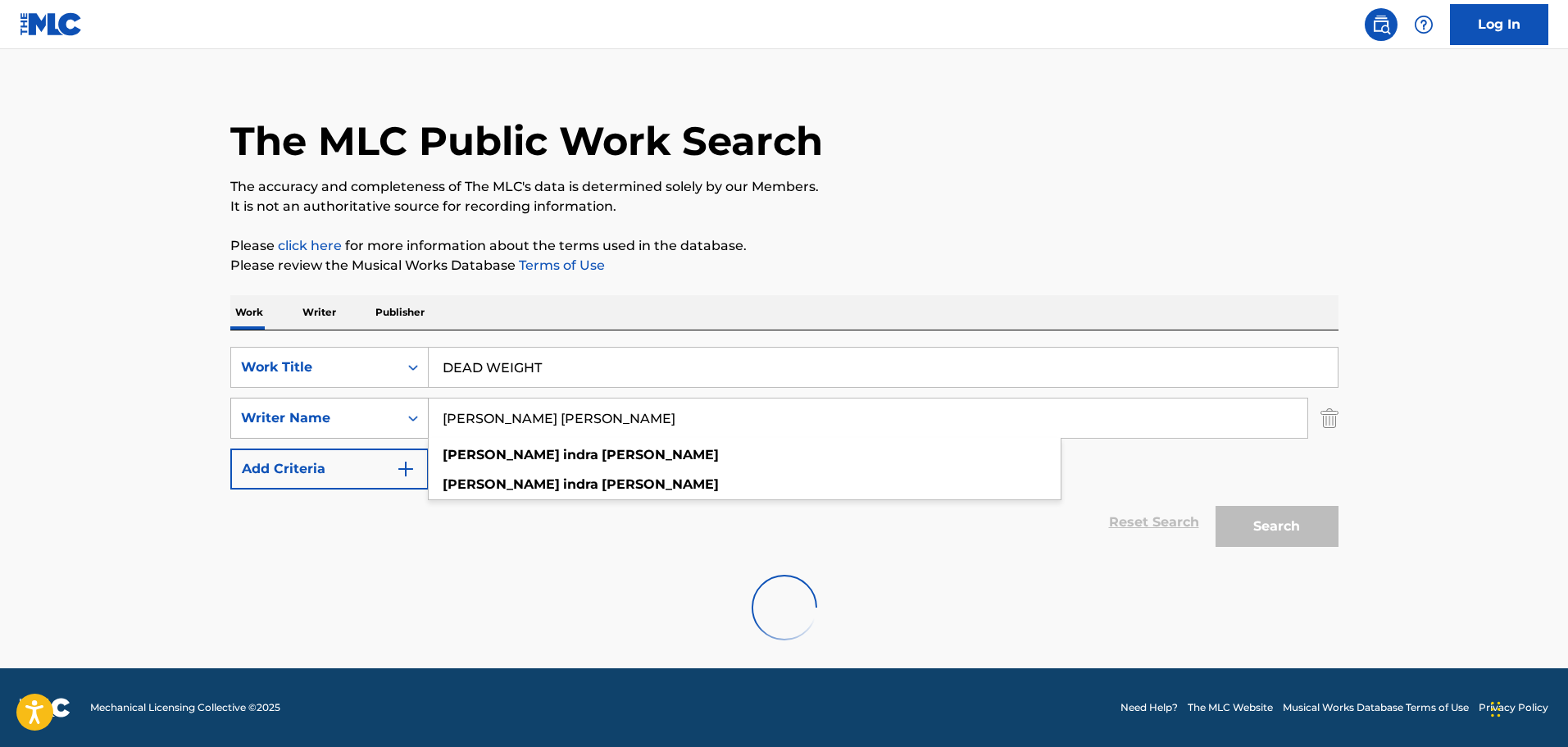
scroll to position [0, 0]
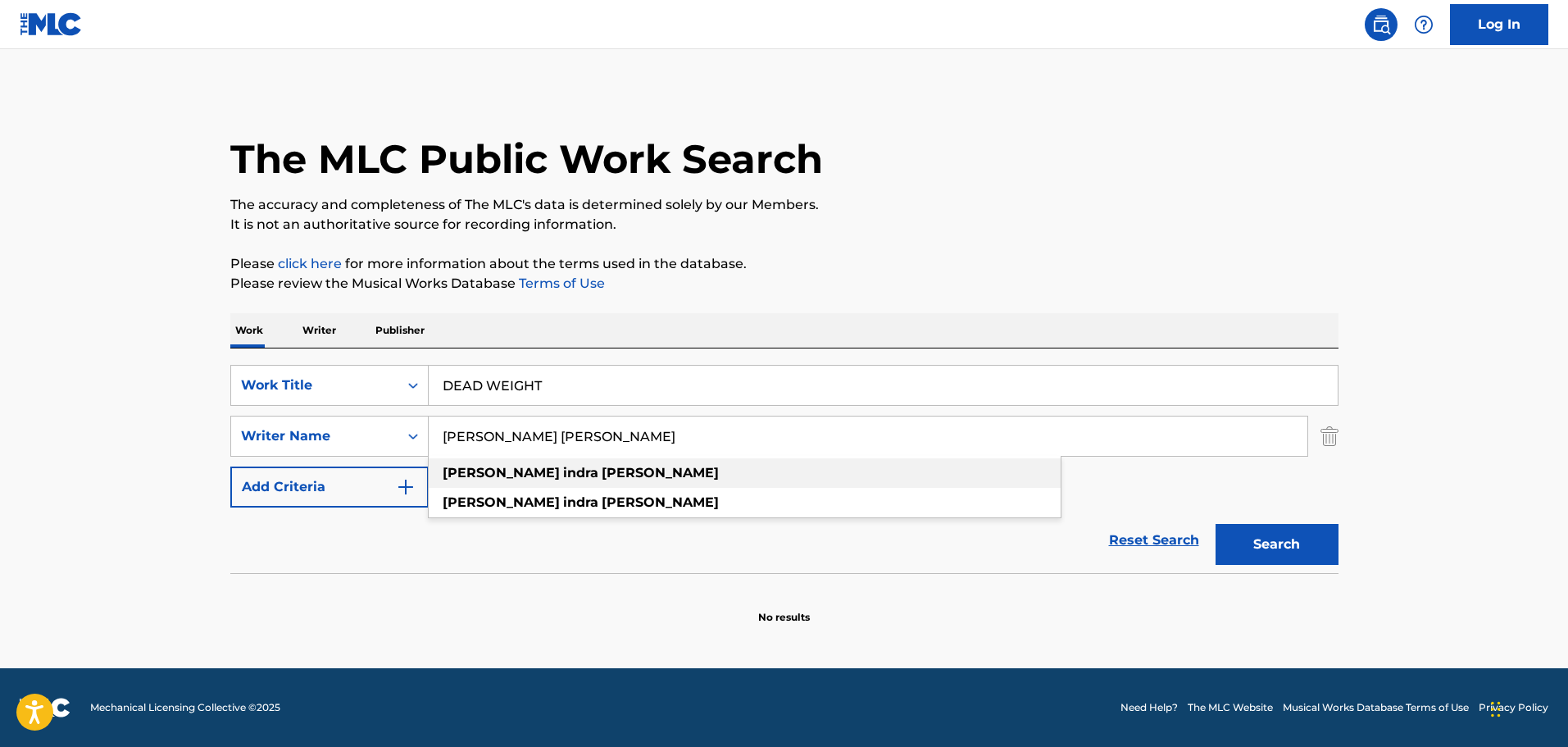
click at [601, 475] on strong "gerson" at bounding box center [660, 472] width 118 height 16
type input "mohamad indra gerson"
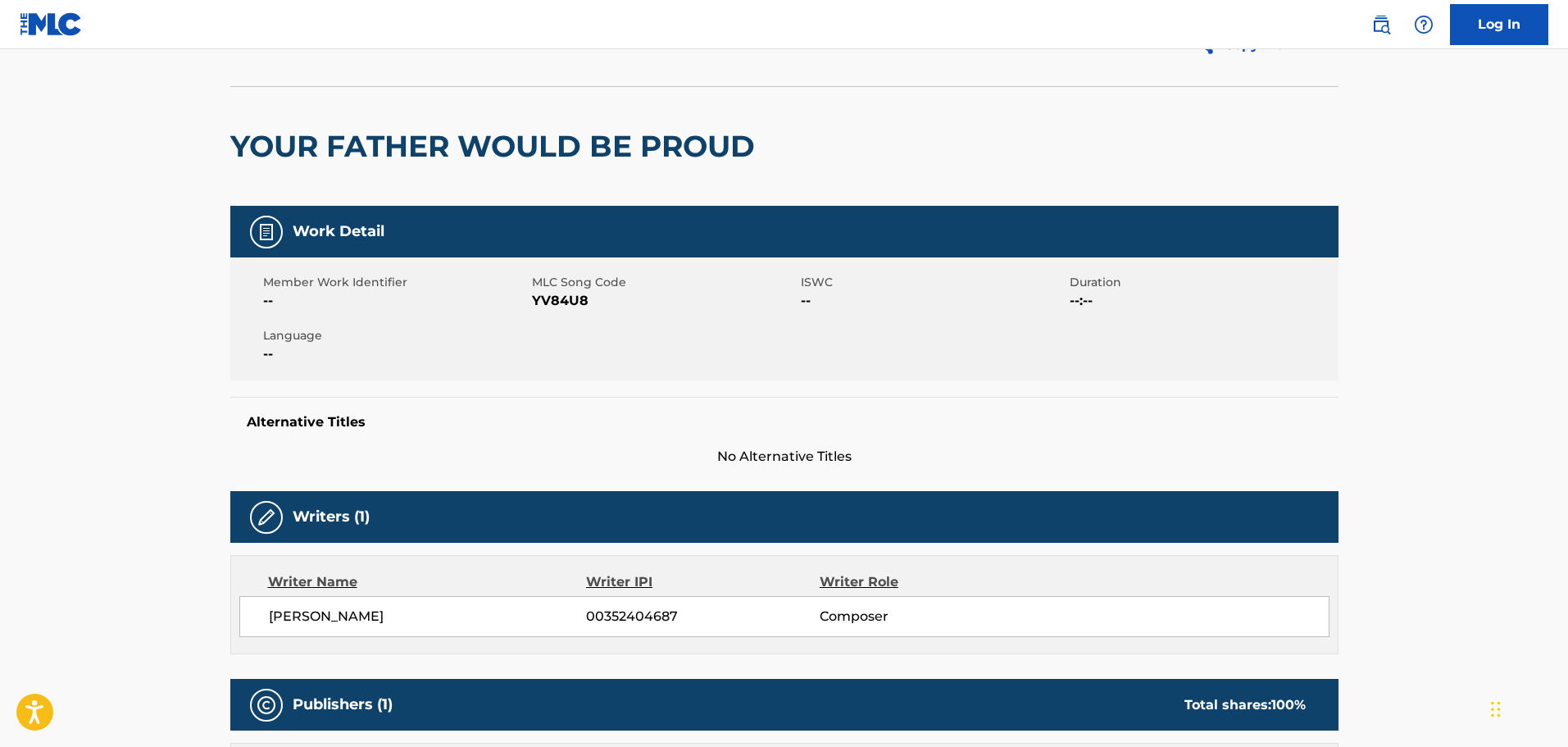
scroll to position [82, 0]
